Goal: Information Seeking & Learning: Find specific fact

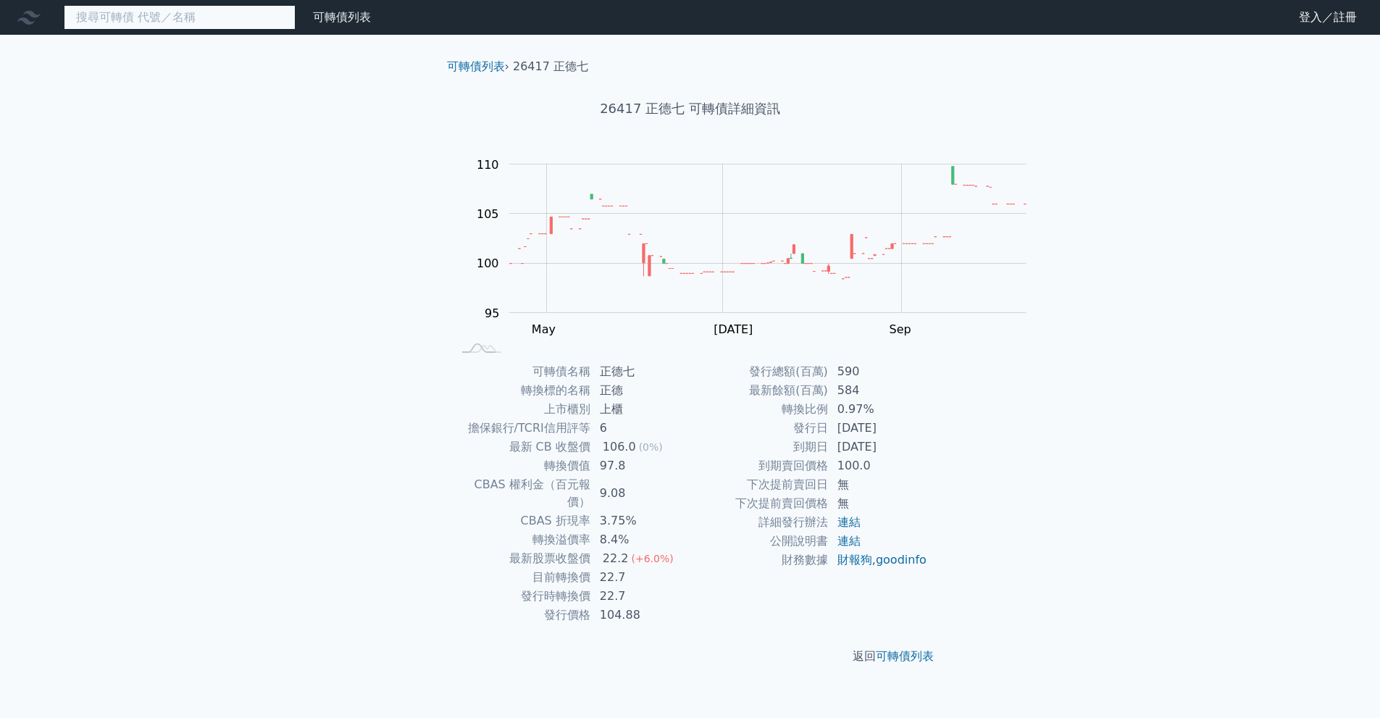
click at [166, 17] on input at bounding box center [180, 17] width 232 height 25
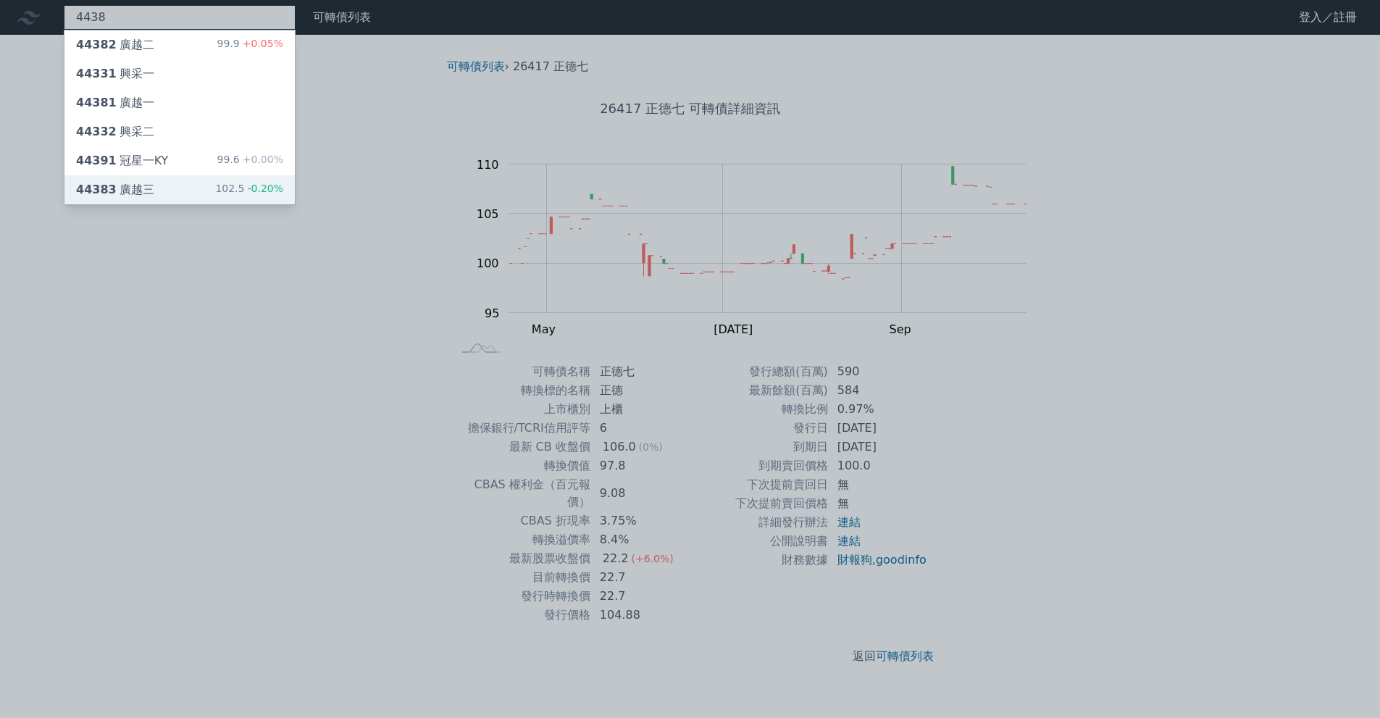
type input "4438"
click at [231, 204] on div "44383 廣越三 102.5 -0.20%" at bounding box center [179, 189] width 230 height 29
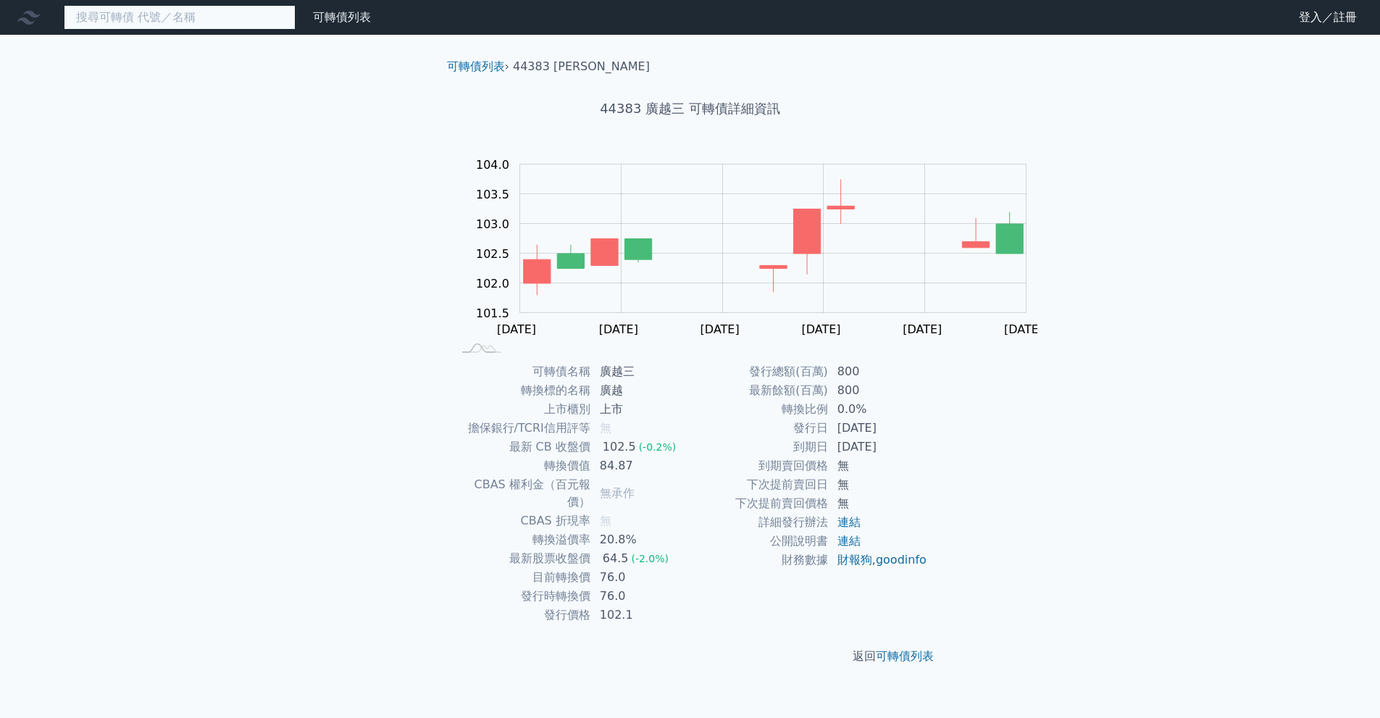
click at [286, 26] on input at bounding box center [180, 17] width 232 height 25
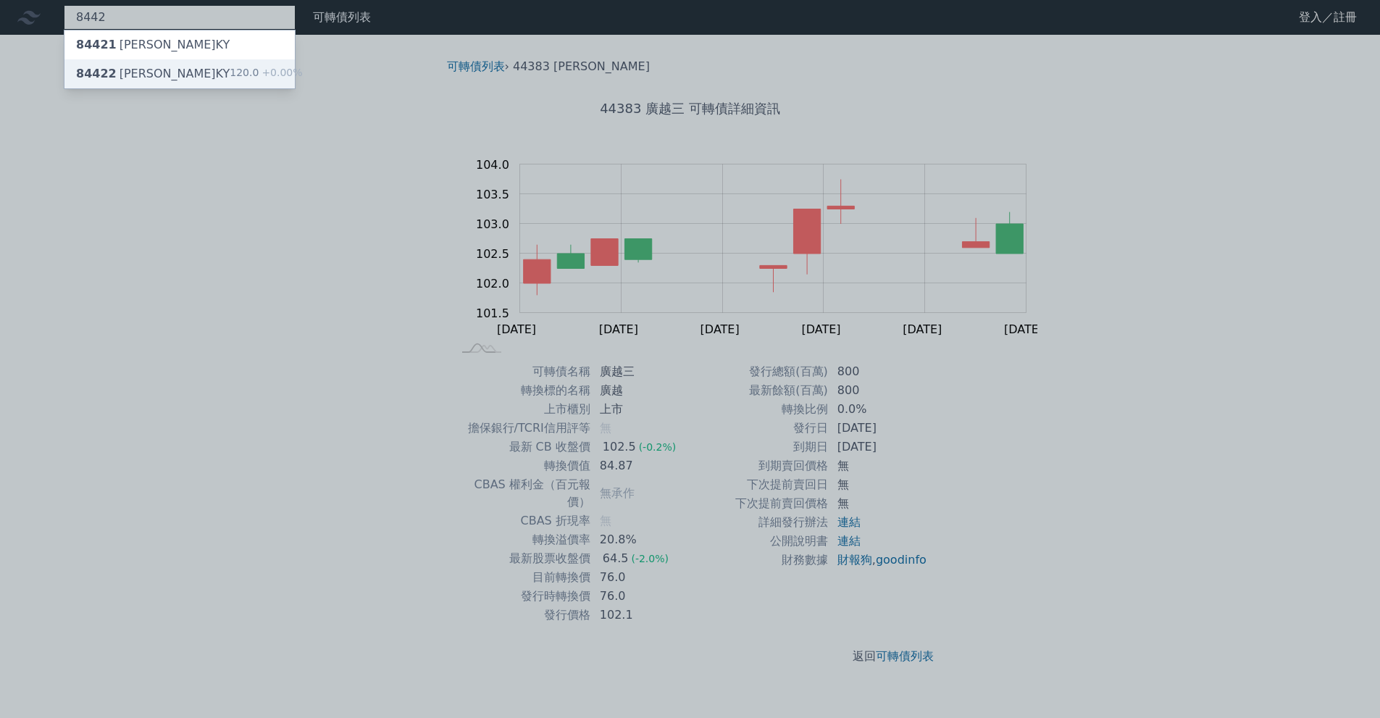
type input "8442"
click at [291, 78] on div "84422 威宏二KY 120.0 +0.00%" at bounding box center [179, 73] width 230 height 29
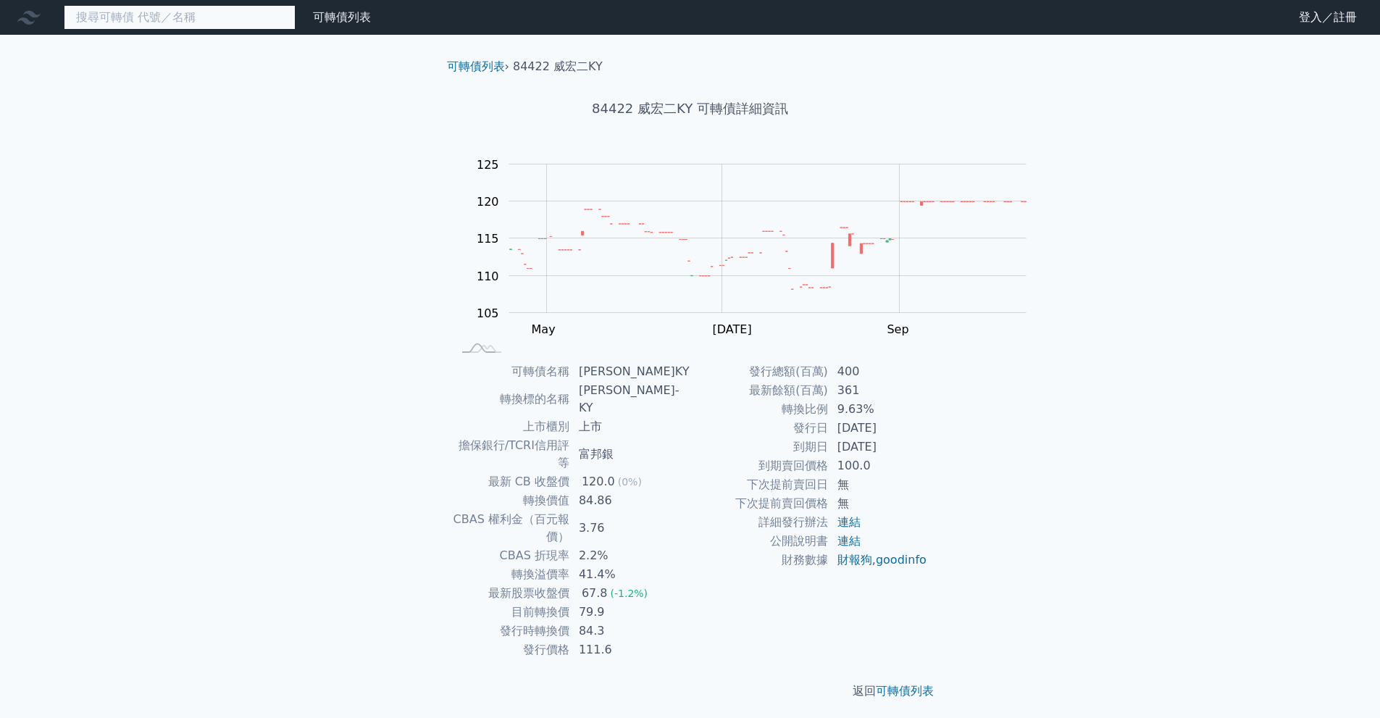
click at [208, 30] on input at bounding box center [180, 17] width 232 height 25
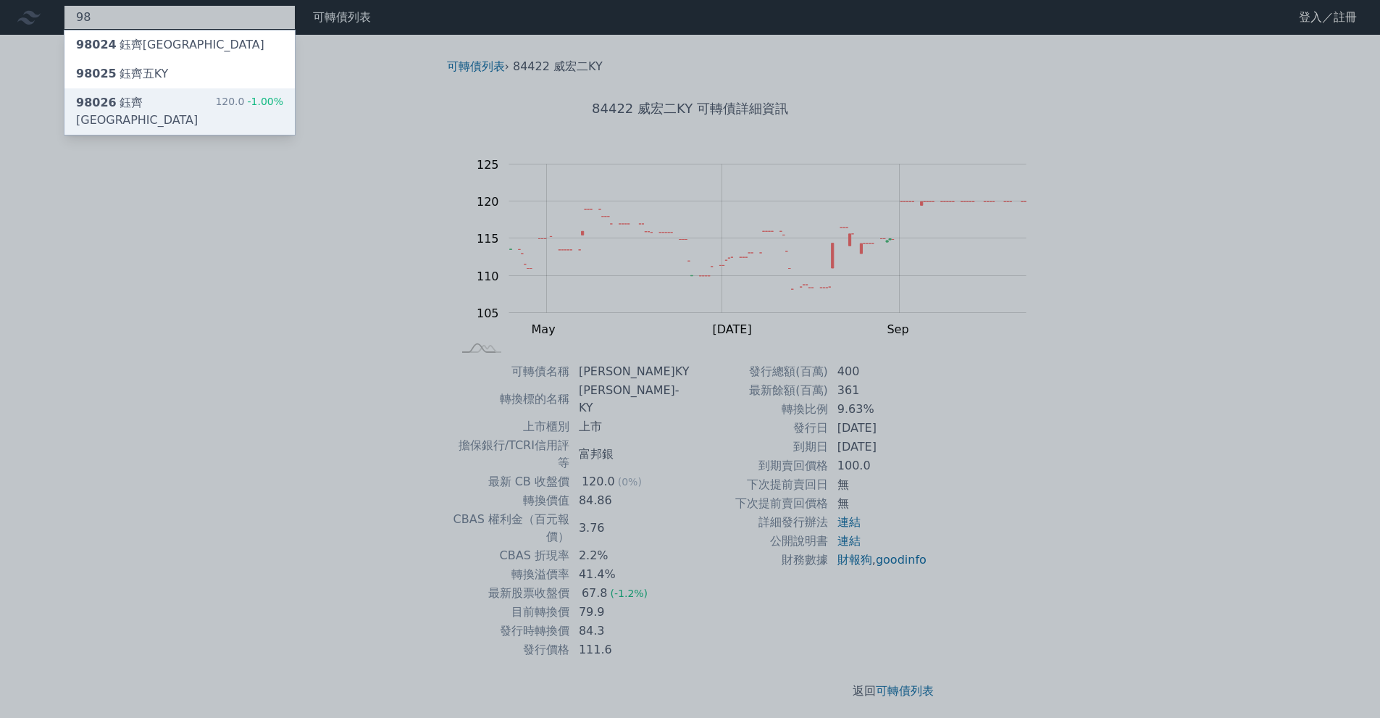
type input "98"
click at [221, 131] on div "98026 [PERSON_NAME]KY 120.0 -1.00%" at bounding box center [179, 111] width 230 height 46
